Goal: Task Accomplishment & Management: Manage account settings

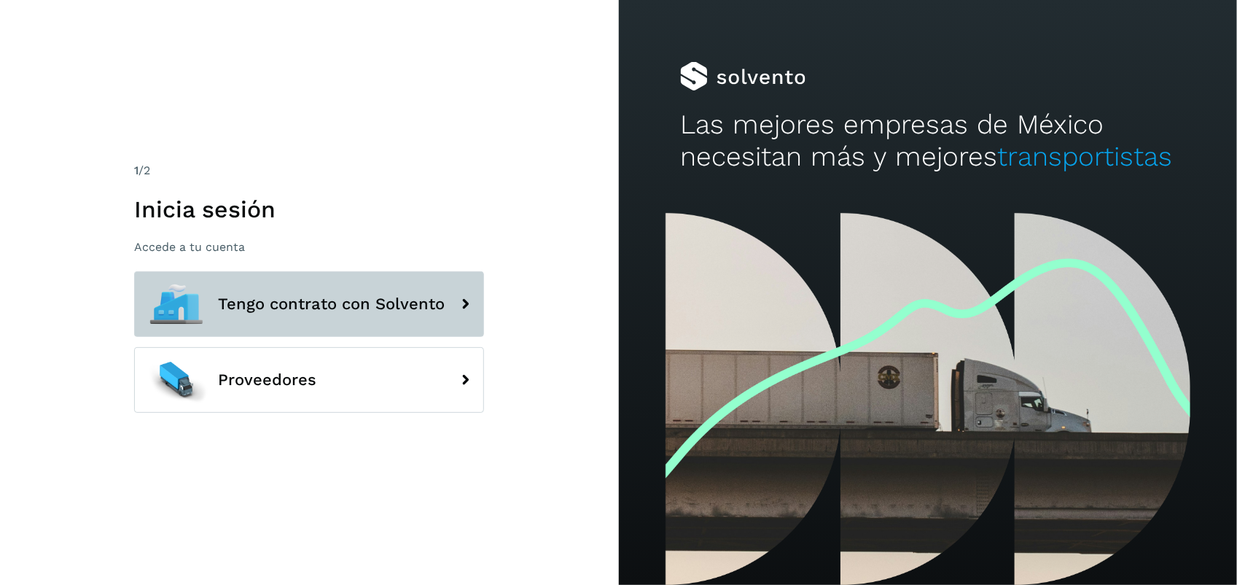
click at [336, 300] on span "Tengo contrato con Solvento" at bounding box center [331, 303] width 227 height 17
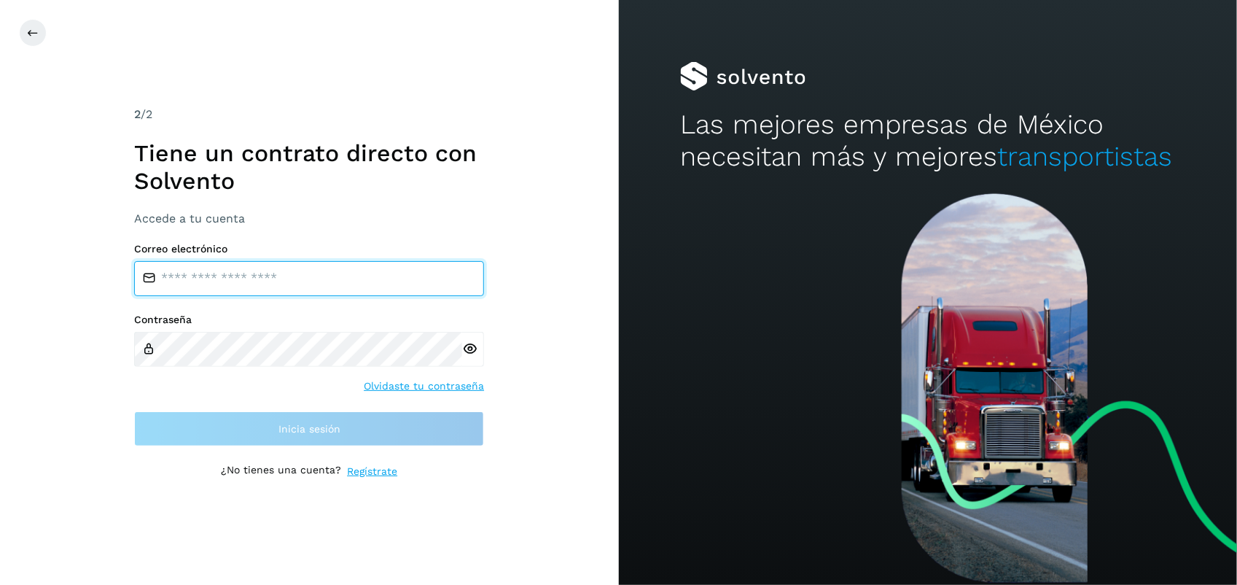
type input "**********"
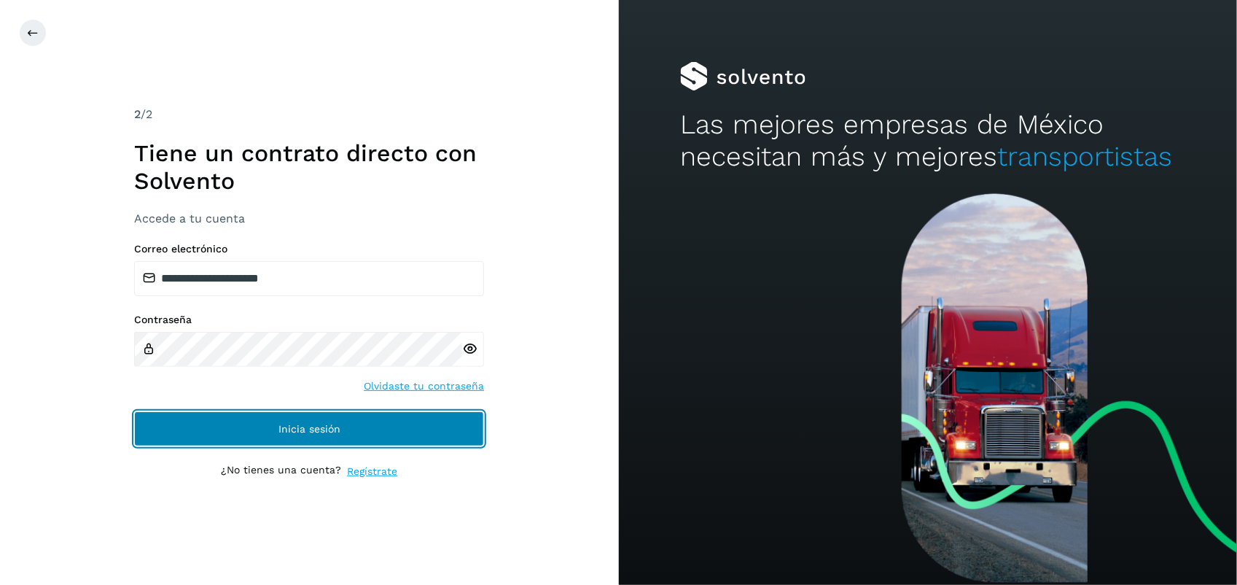
click at [262, 443] on button "Inicia sesión" at bounding box center [309, 428] width 350 height 35
